Goal: Navigation & Orientation: Find specific page/section

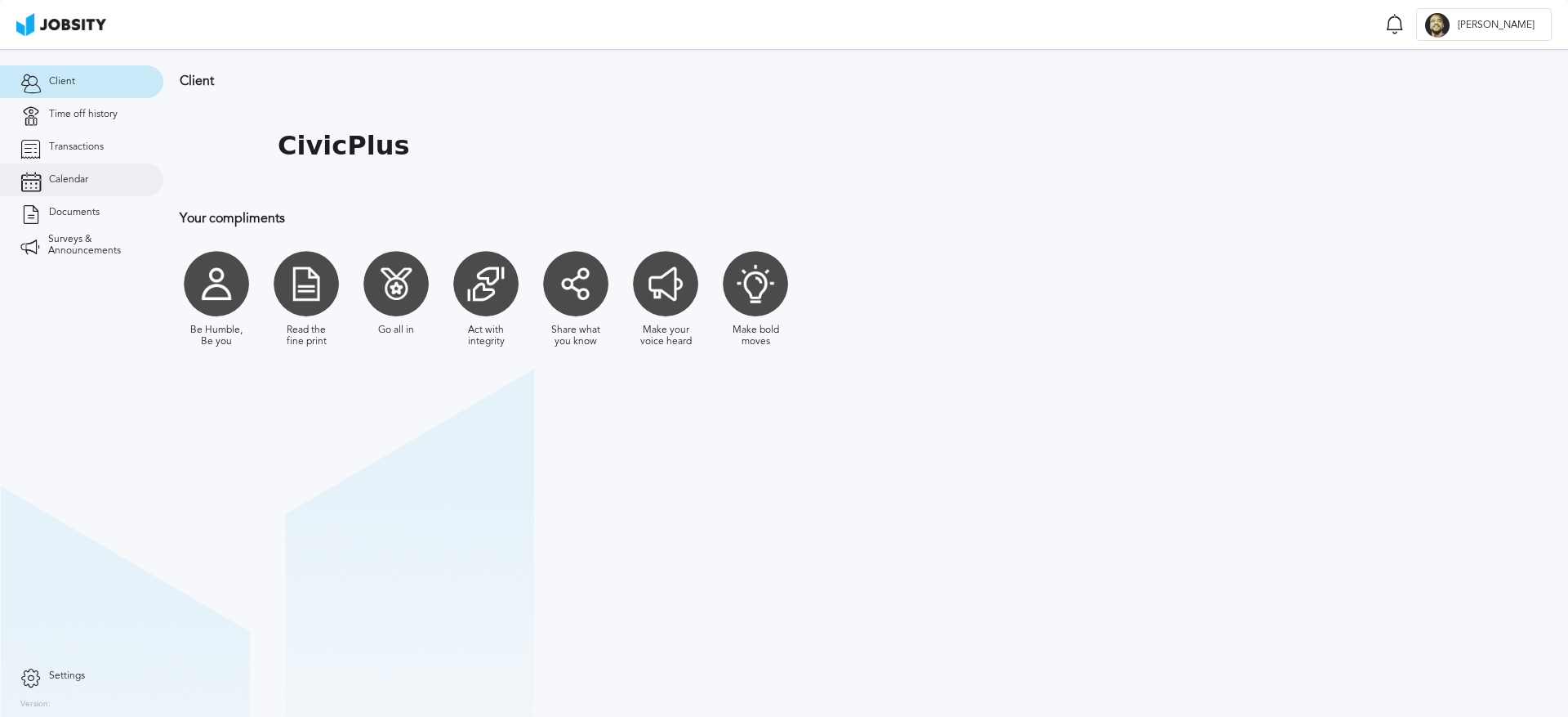
click at [67, 175] on span "Calendar" at bounding box center [68, 179] width 39 height 11
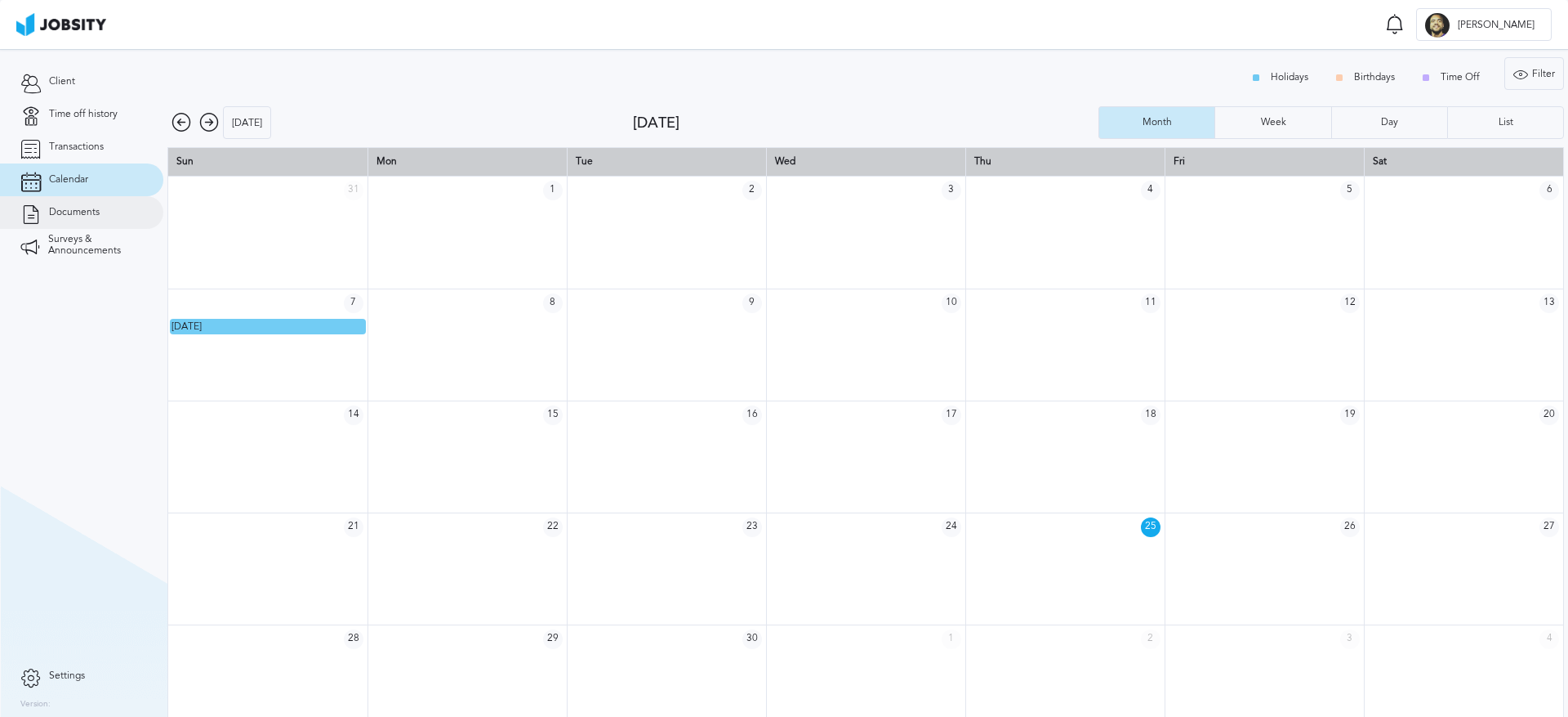
click at [53, 225] on link "Documents" at bounding box center [82, 213] width 164 height 32
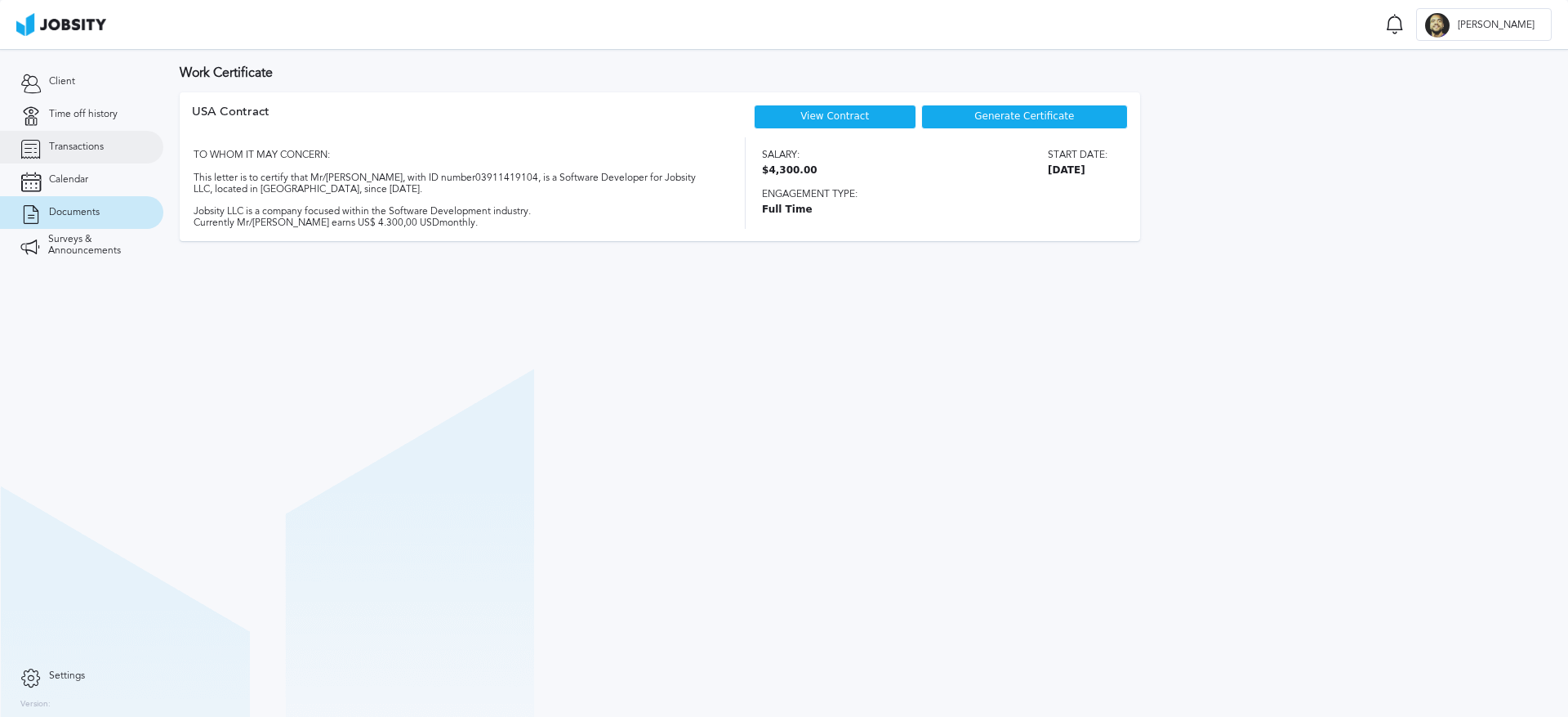
click at [67, 154] on link "Transactions" at bounding box center [82, 147] width 164 height 32
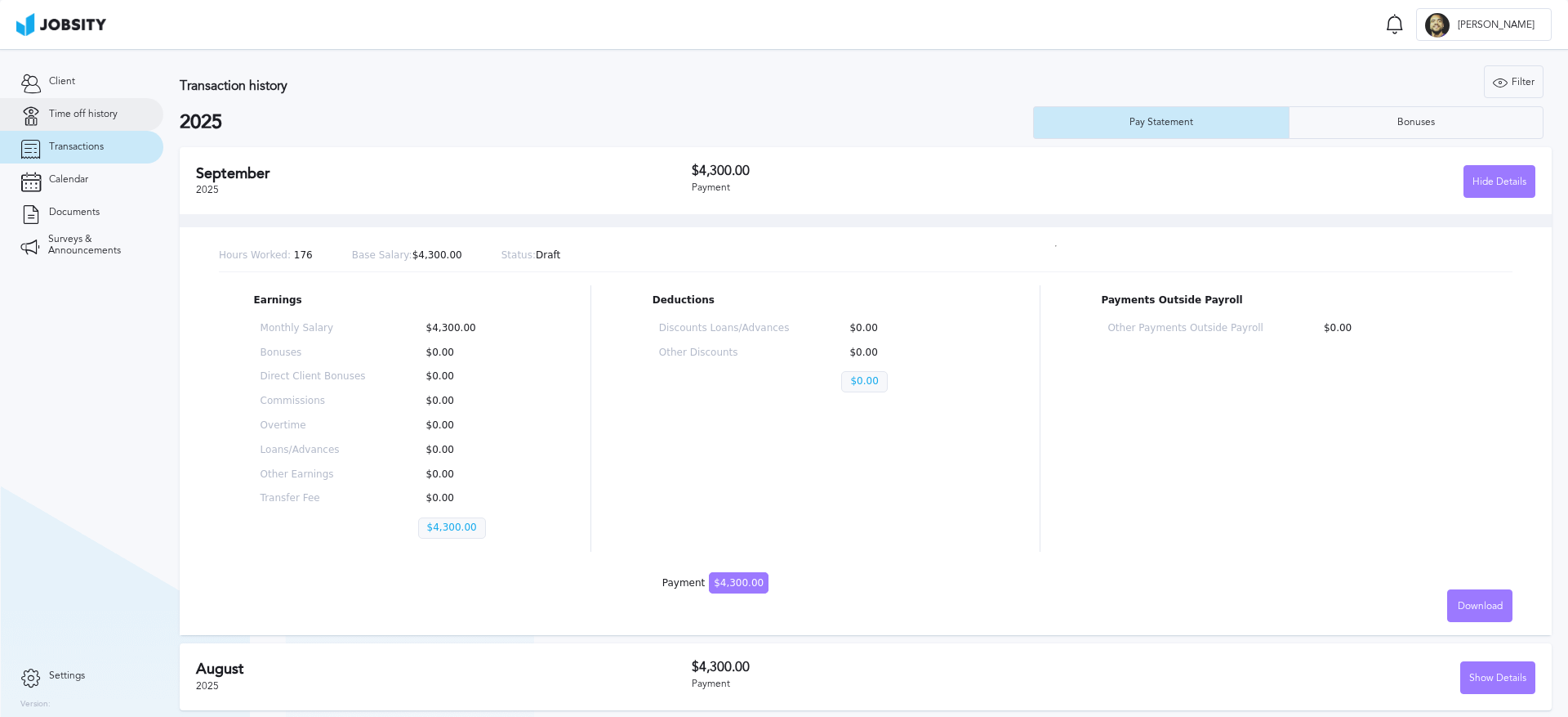
click at [95, 103] on link "Time off history" at bounding box center [82, 114] width 164 height 32
